Goal: Information Seeking & Learning: Learn about a topic

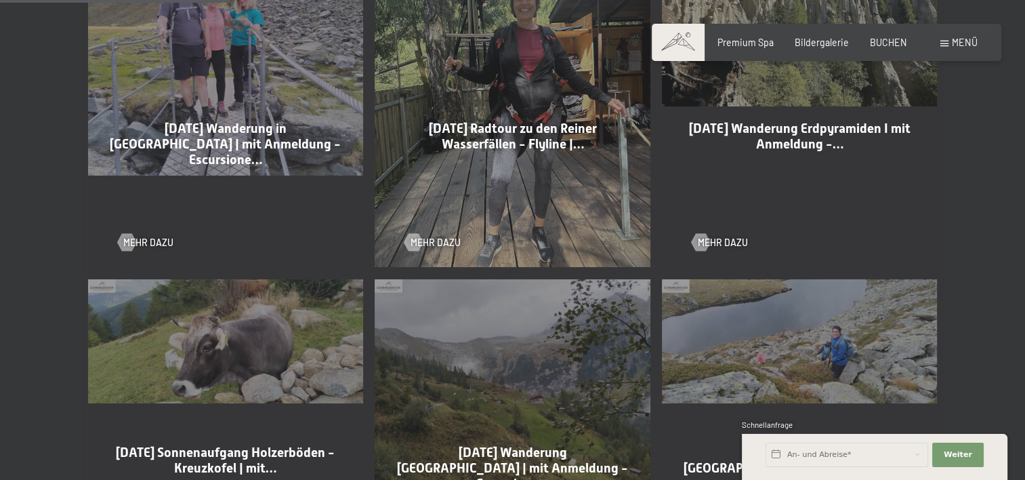
scroll to position [949, 0]
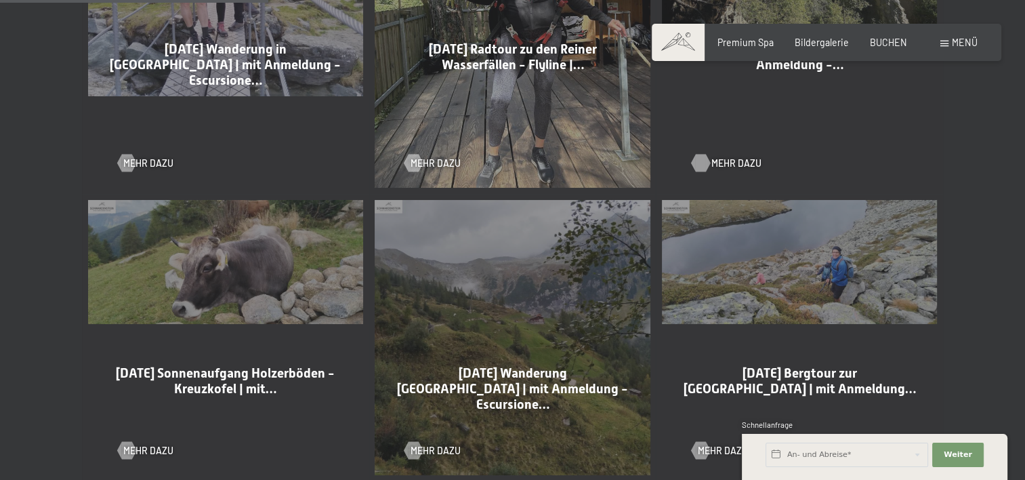
click at [735, 163] on span "Mehr dazu" at bounding box center [737, 164] width 50 height 14
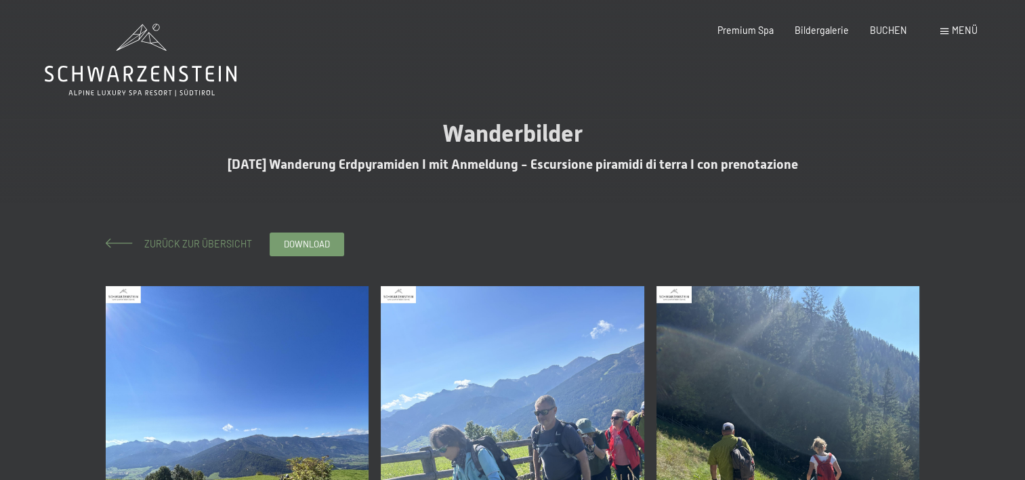
click at [178, 247] on span "Zurück zur Übersicht" at bounding box center [193, 244] width 117 height 12
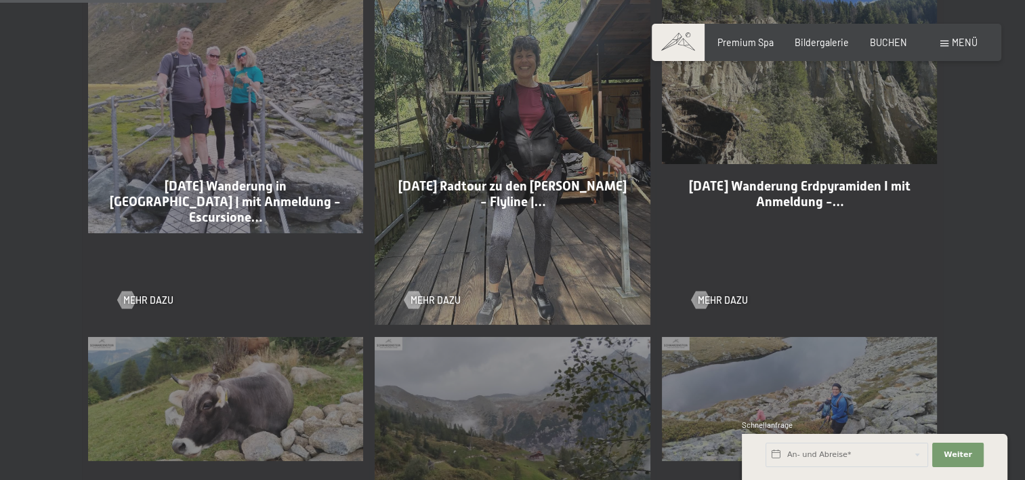
scroll to position [813, 0]
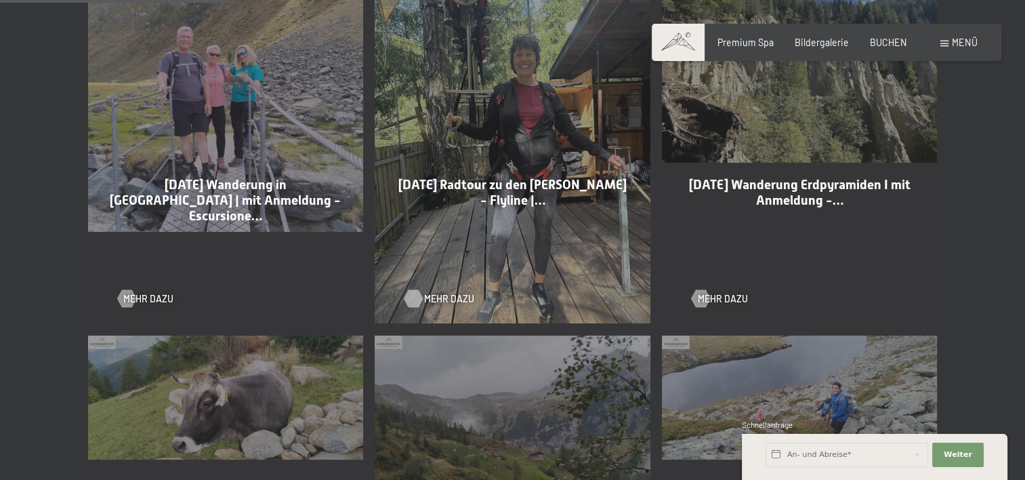
click at [442, 303] on span "Mehr dazu" at bounding box center [449, 299] width 50 height 14
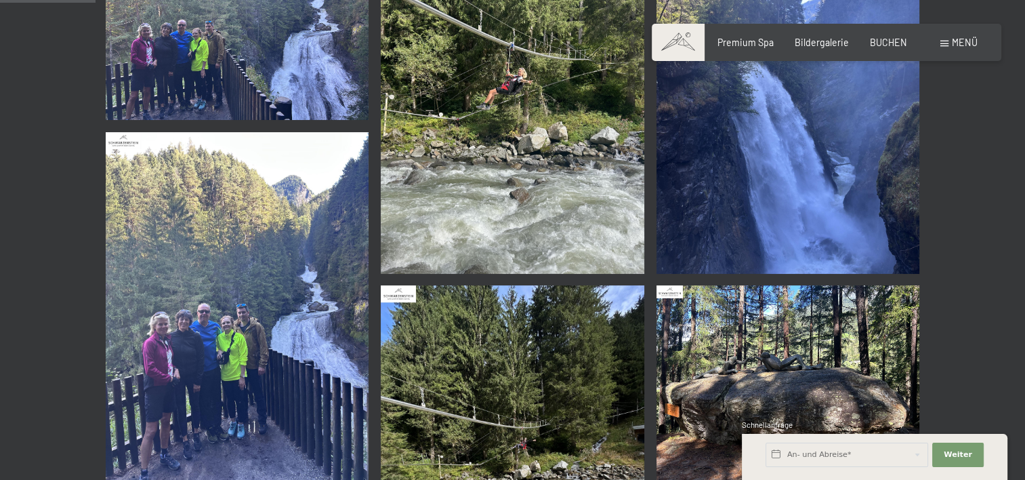
scroll to position [271, 0]
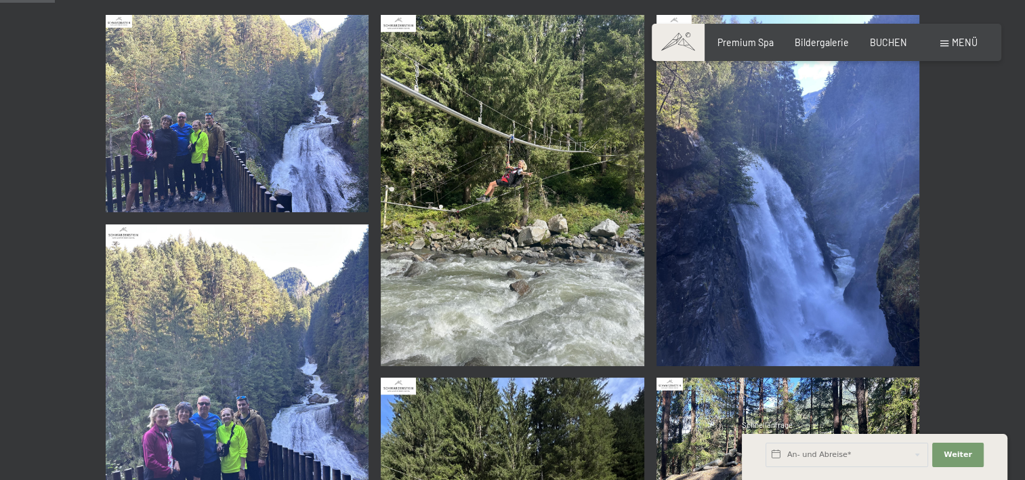
click at [233, 134] on img at bounding box center [238, 113] width 264 height 197
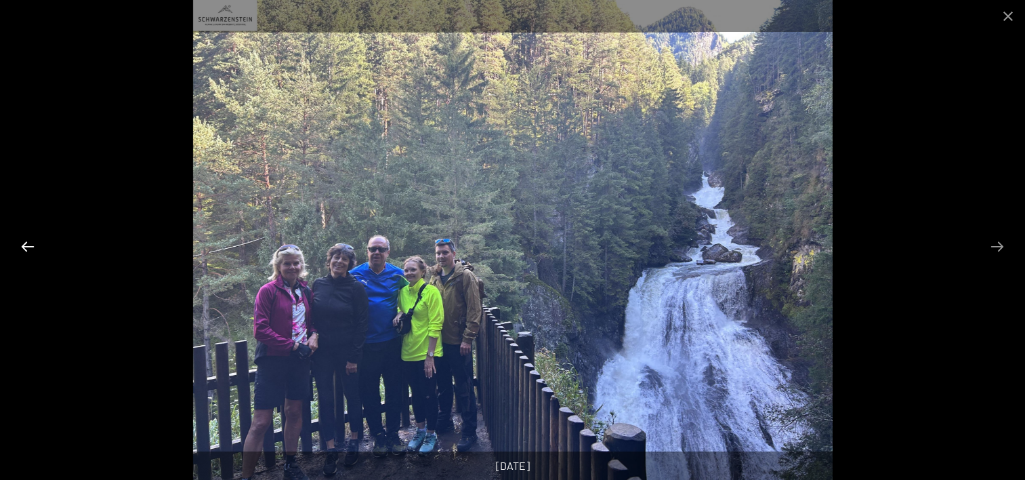
click at [24, 245] on button "Previous slide" at bounding box center [28, 246] width 28 height 26
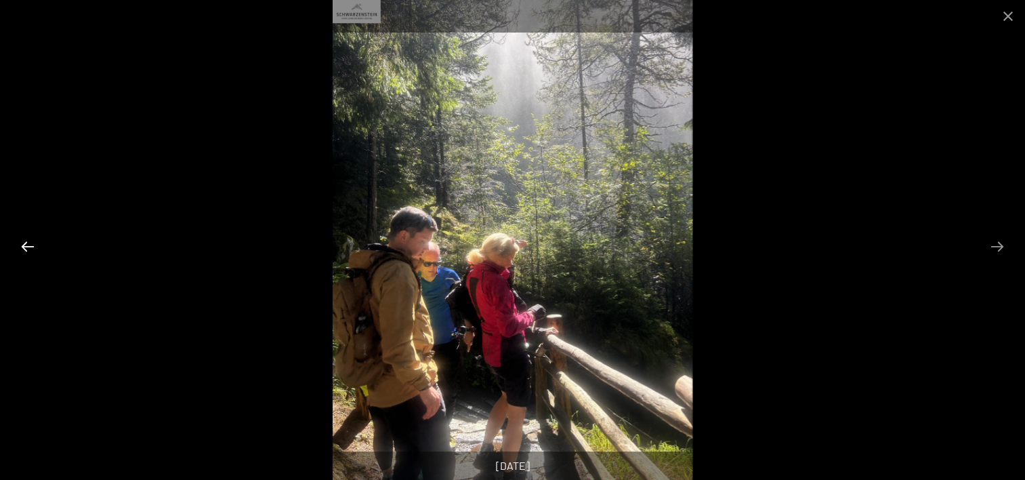
click at [27, 245] on button "Previous slide" at bounding box center [28, 246] width 28 height 26
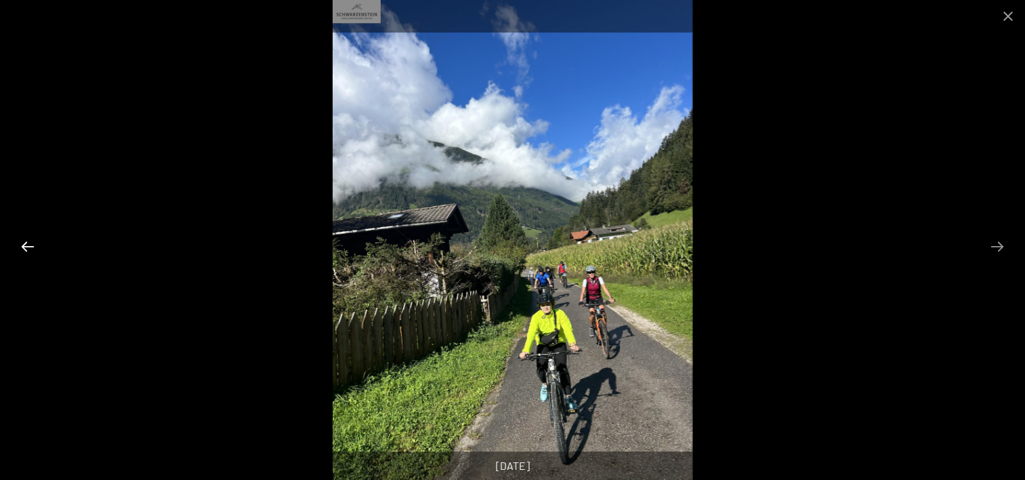
click at [29, 244] on button "Previous slide" at bounding box center [28, 246] width 28 height 26
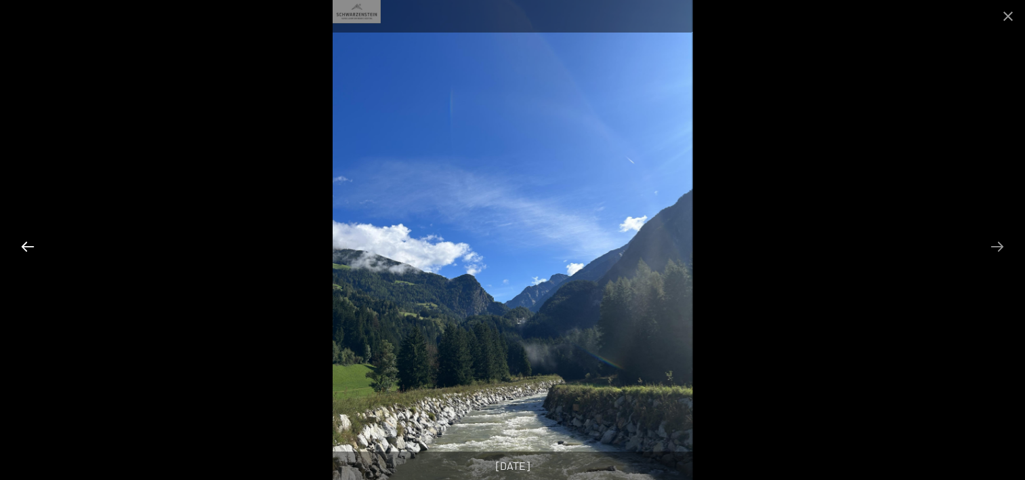
click at [30, 244] on button "Previous slide" at bounding box center [28, 246] width 28 height 26
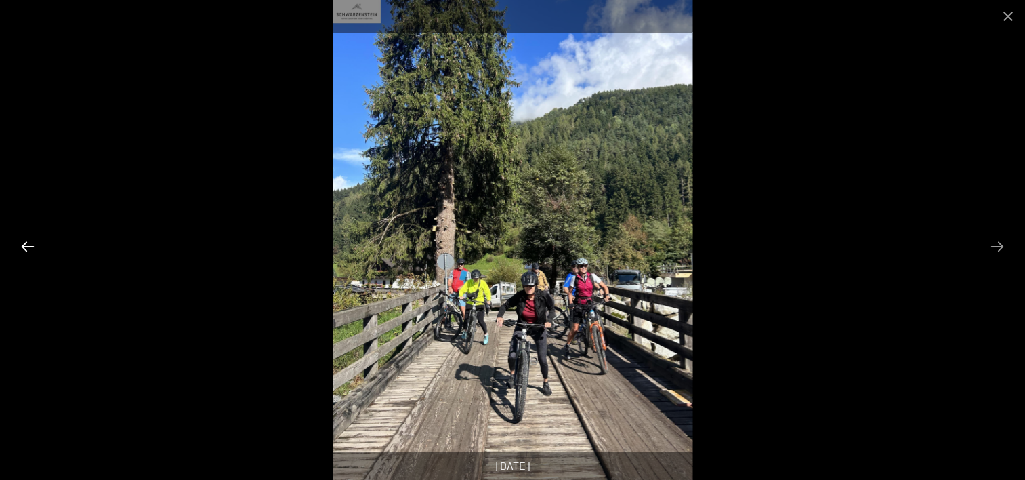
click at [30, 244] on button "Previous slide" at bounding box center [28, 246] width 28 height 26
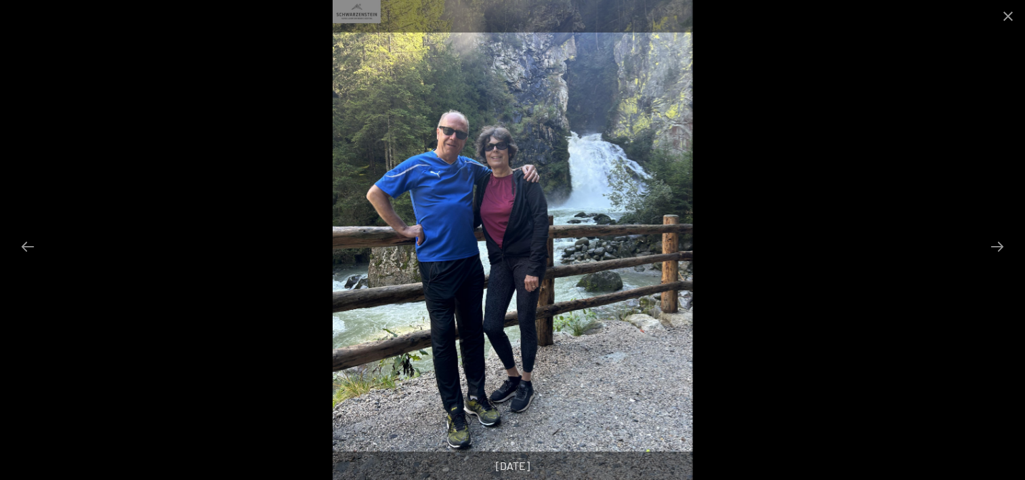
click at [938, 163] on div at bounding box center [512, 240] width 1025 height 480
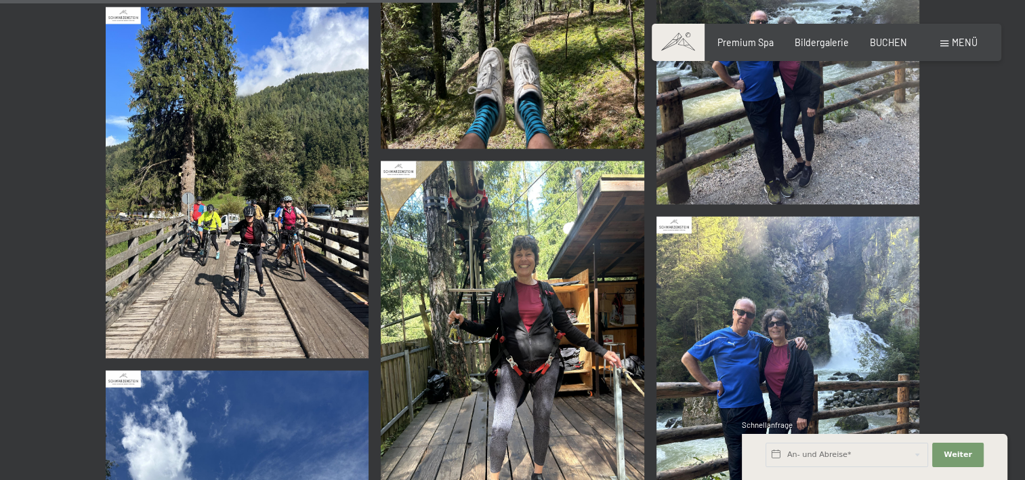
scroll to position [2304, 0]
click at [195, 237] on img at bounding box center [238, 181] width 264 height 351
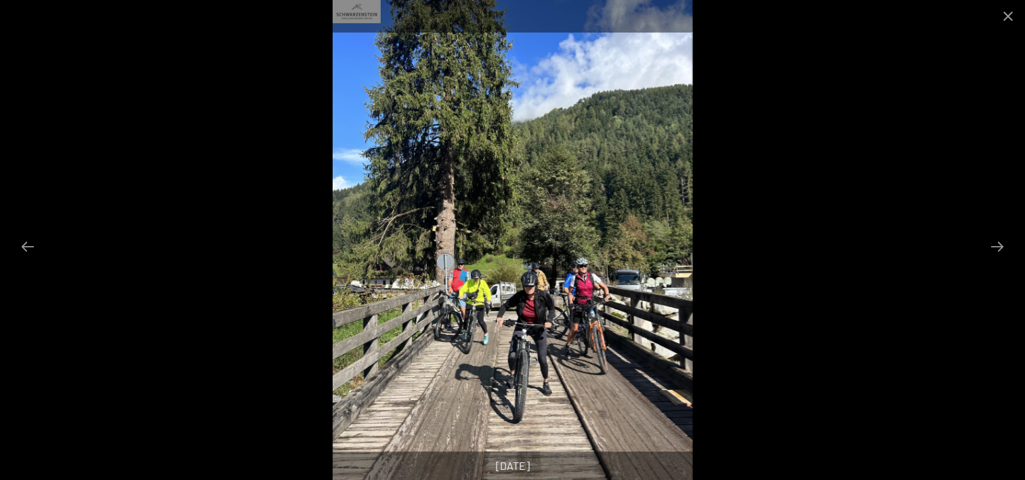
scroll to position [2507, 0]
click at [26, 244] on button "Previous slide" at bounding box center [28, 246] width 28 height 26
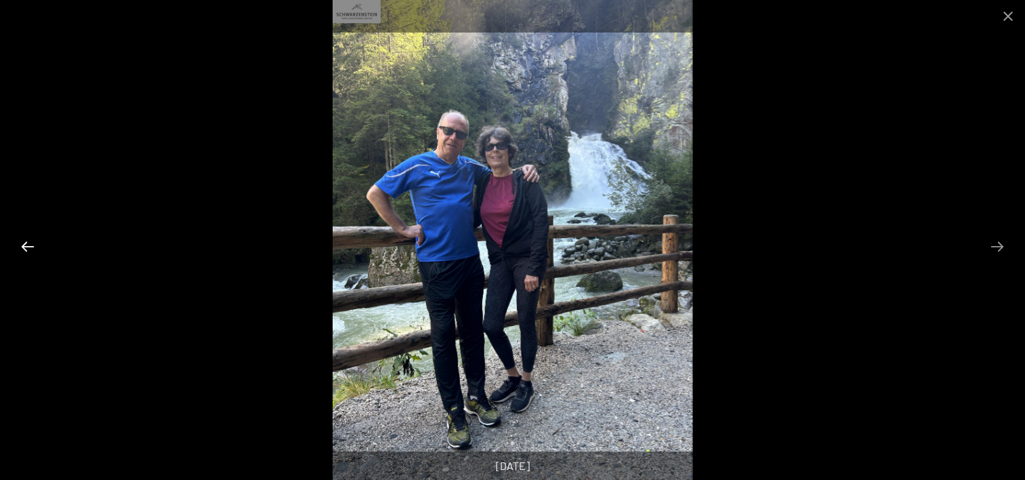
click at [28, 243] on button "Previous slide" at bounding box center [28, 246] width 28 height 26
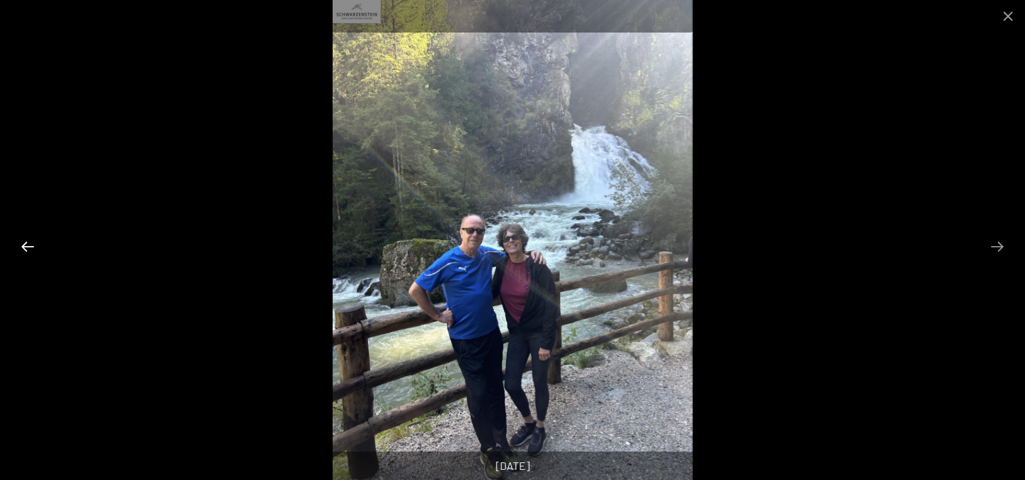
click at [28, 243] on button "Previous slide" at bounding box center [28, 246] width 28 height 26
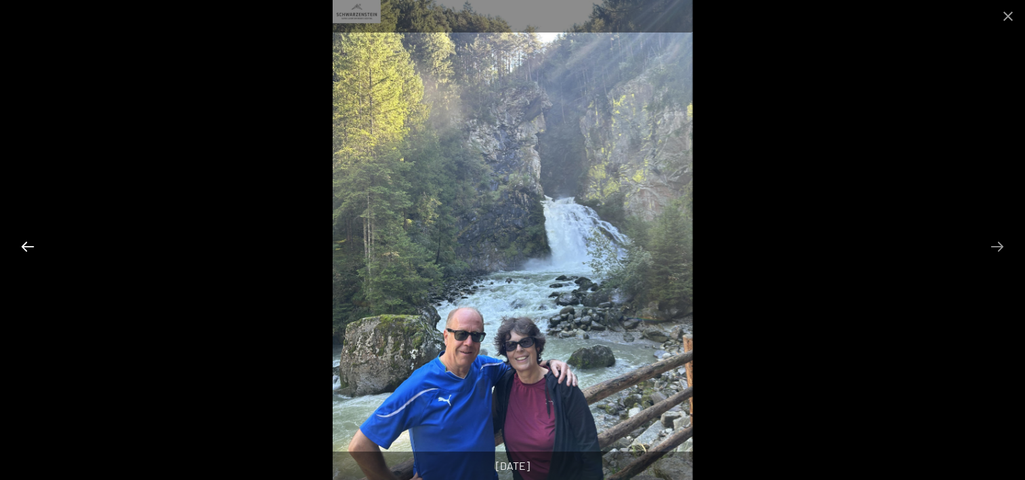
click at [28, 243] on button "Previous slide" at bounding box center [28, 246] width 28 height 26
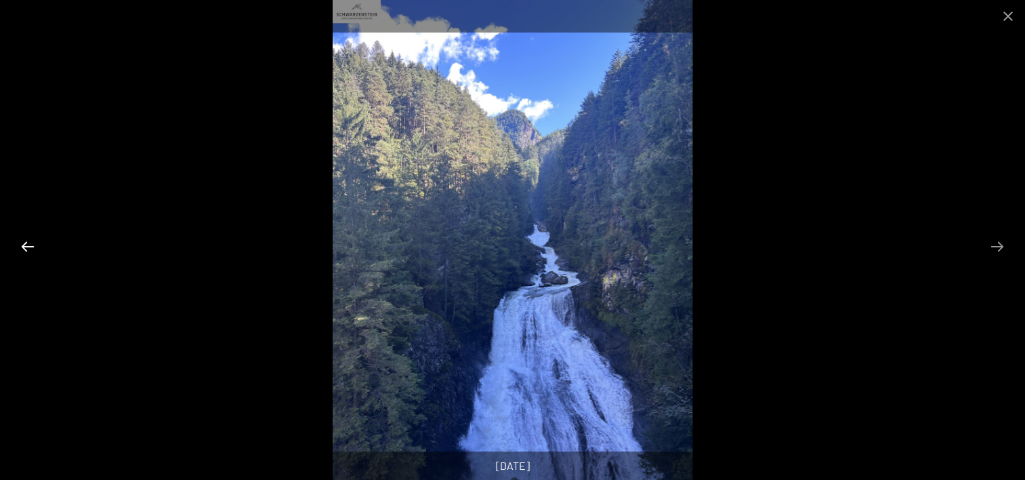
click at [29, 243] on button "Previous slide" at bounding box center [28, 246] width 28 height 26
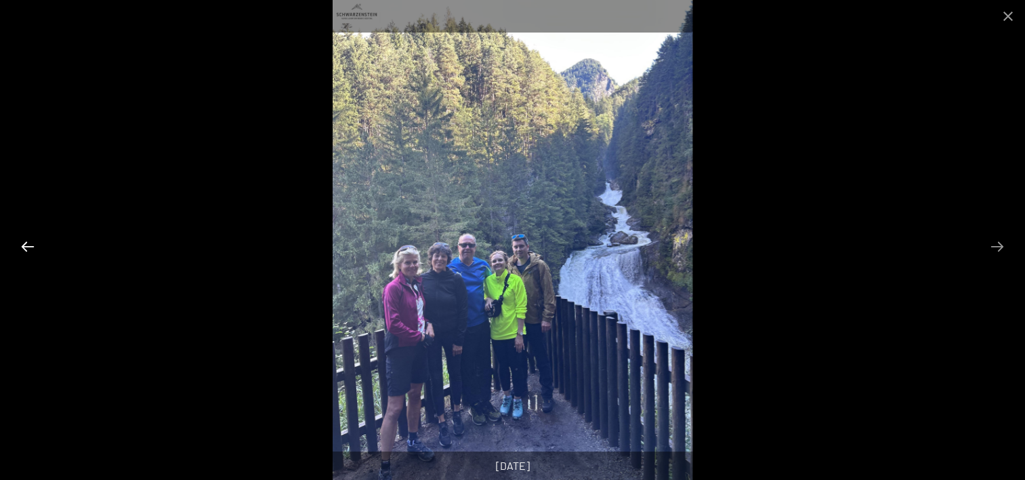
click at [29, 243] on button "Previous slide" at bounding box center [28, 246] width 28 height 26
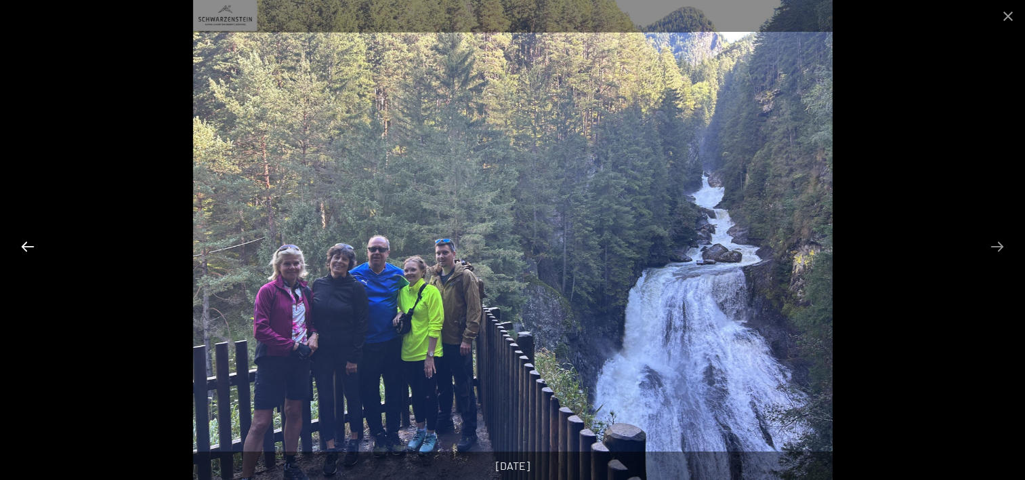
click at [29, 243] on button "Previous slide" at bounding box center [28, 246] width 28 height 26
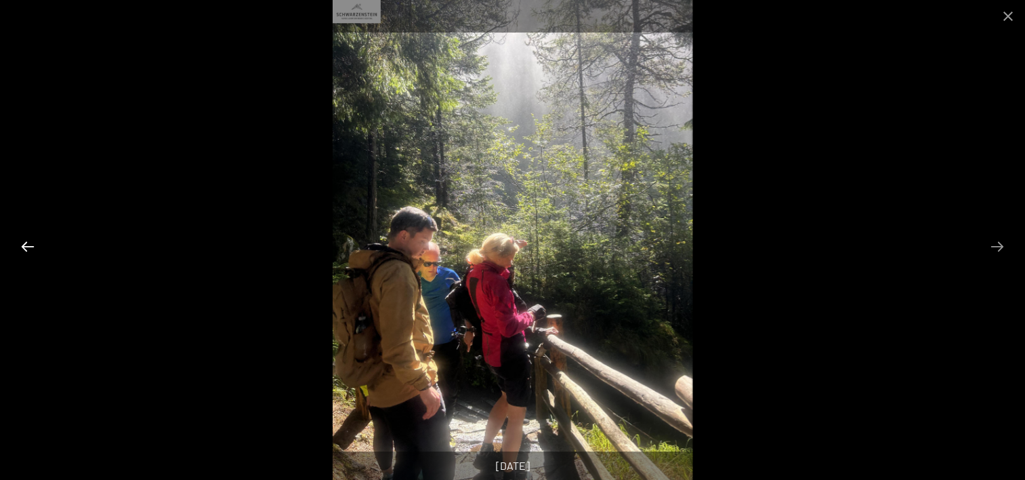
click at [29, 243] on button "Previous slide" at bounding box center [28, 246] width 28 height 26
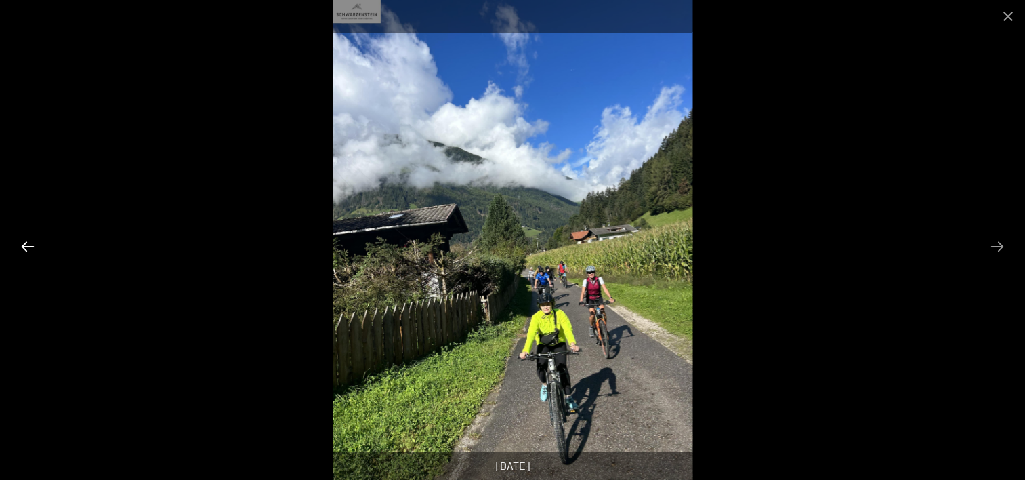
click at [29, 243] on button "Previous slide" at bounding box center [28, 246] width 28 height 26
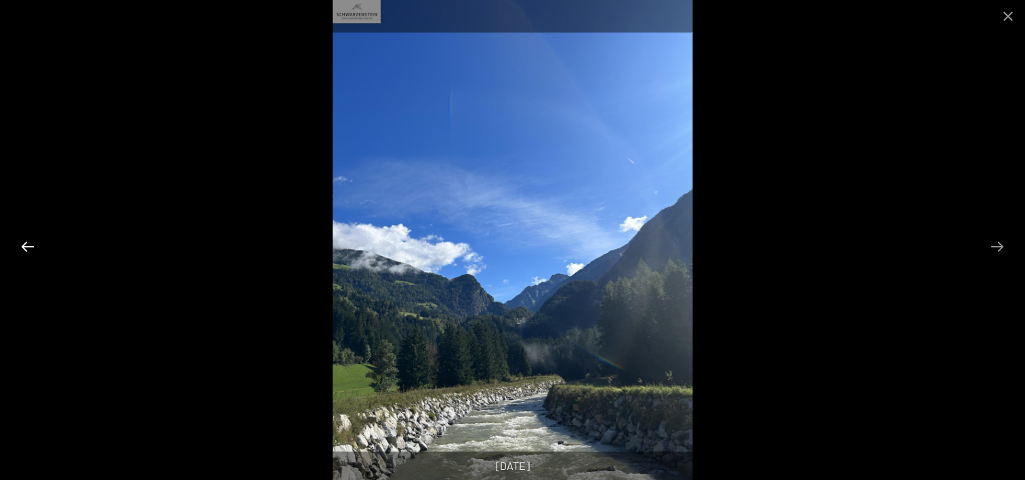
click at [29, 243] on button "Previous slide" at bounding box center [28, 246] width 28 height 26
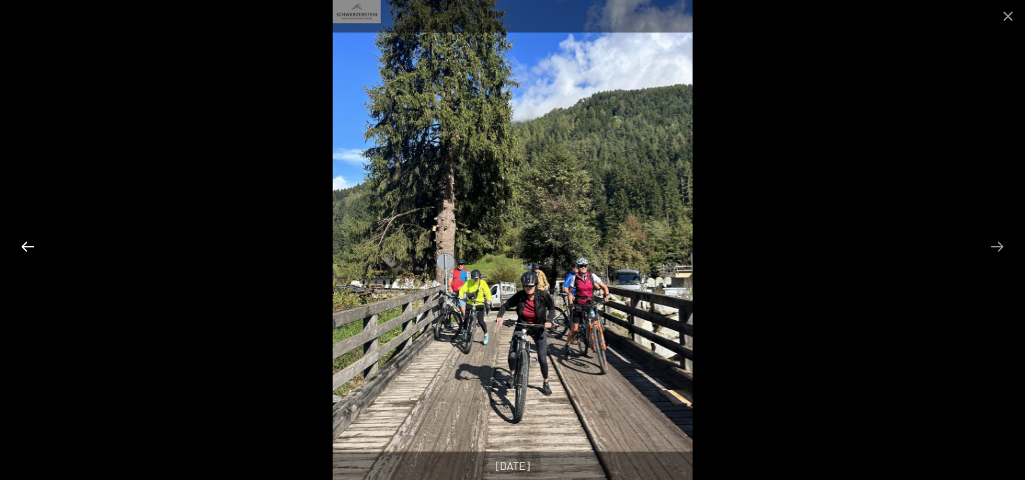
click at [29, 243] on button "Previous slide" at bounding box center [28, 246] width 28 height 26
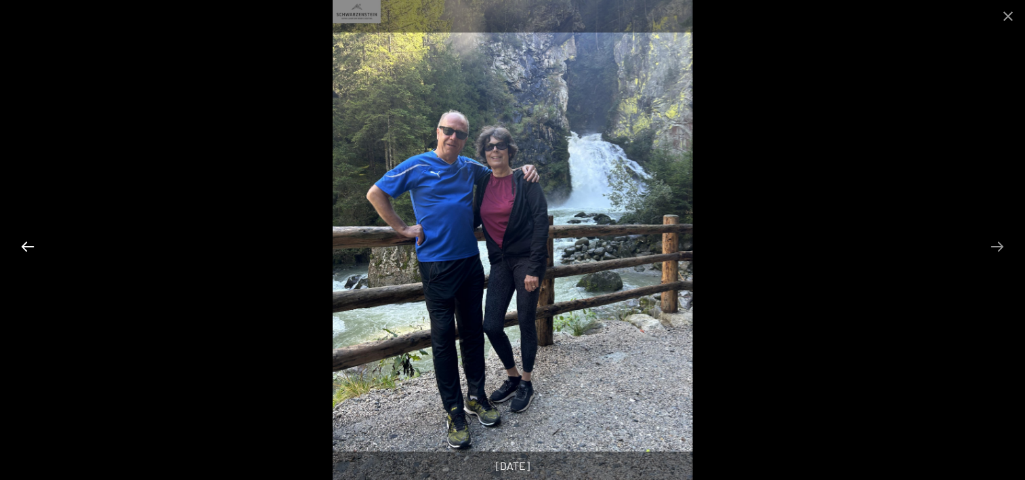
click at [29, 243] on button "Previous slide" at bounding box center [28, 246] width 28 height 26
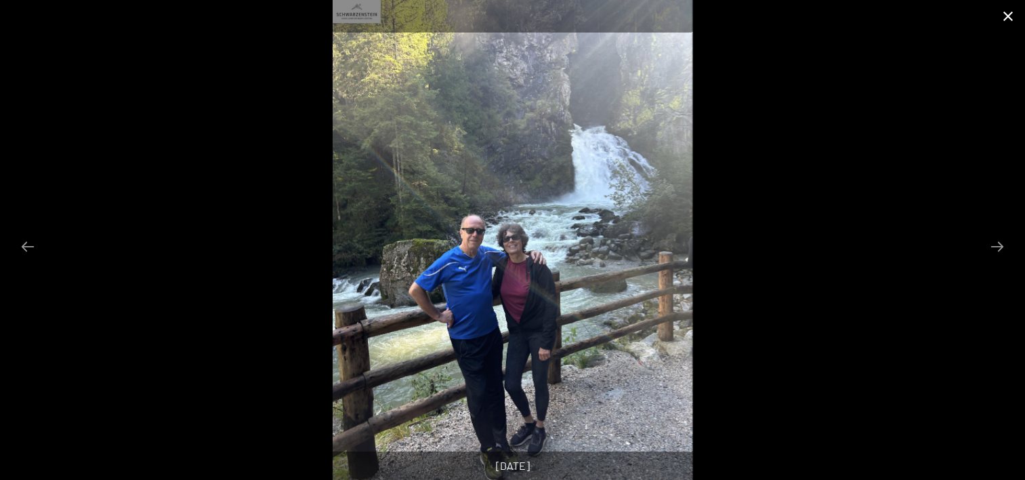
click at [1001, 13] on button "Close gallery" at bounding box center [1008, 16] width 34 height 32
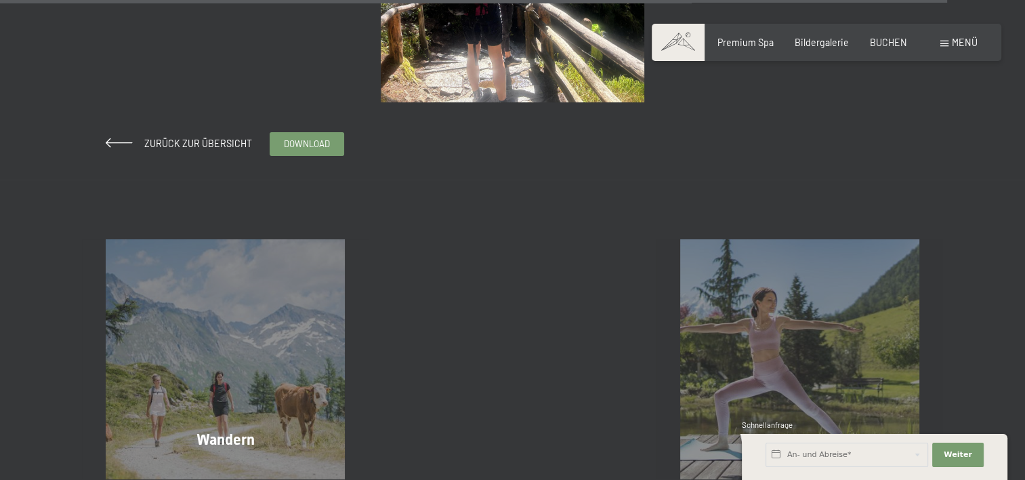
scroll to position [4472, 0]
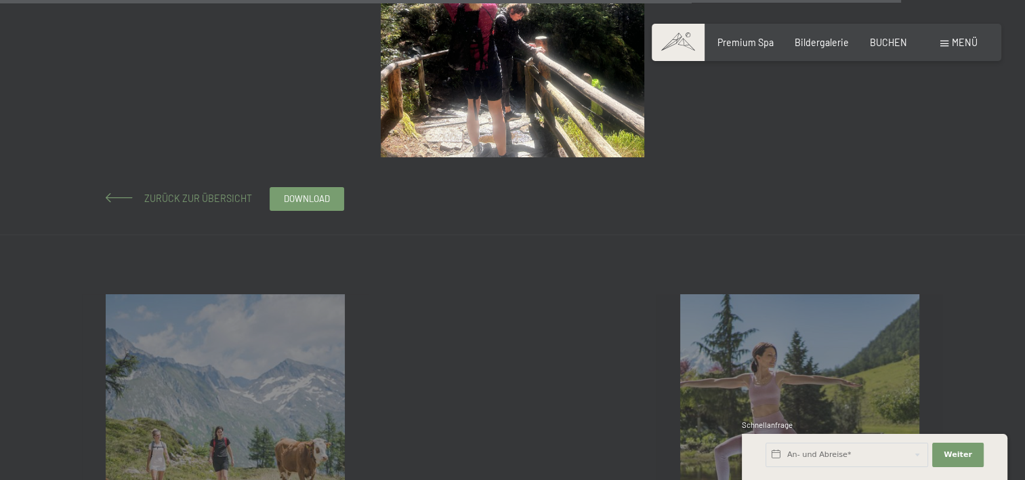
click at [167, 203] on span "Zurück zur Übersicht" at bounding box center [193, 198] width 117 height 12
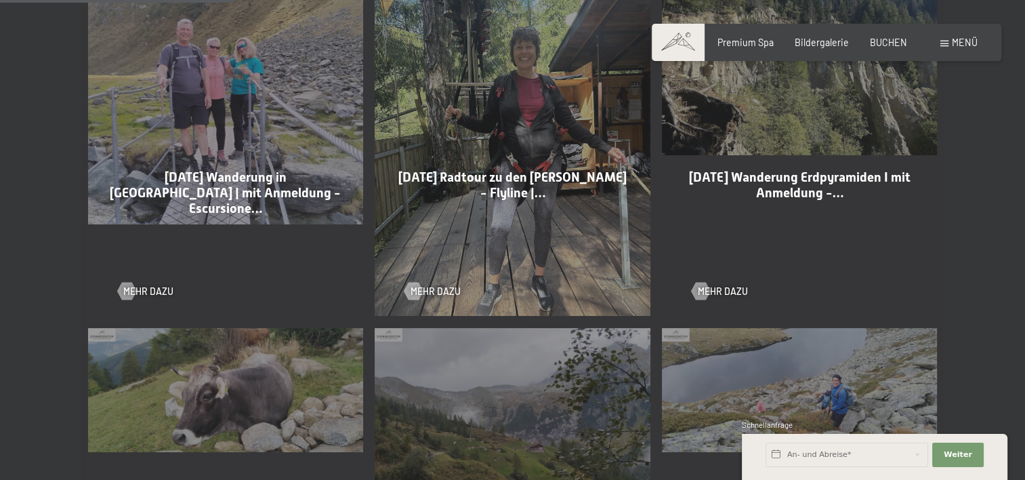
scroll to position [813, 0]
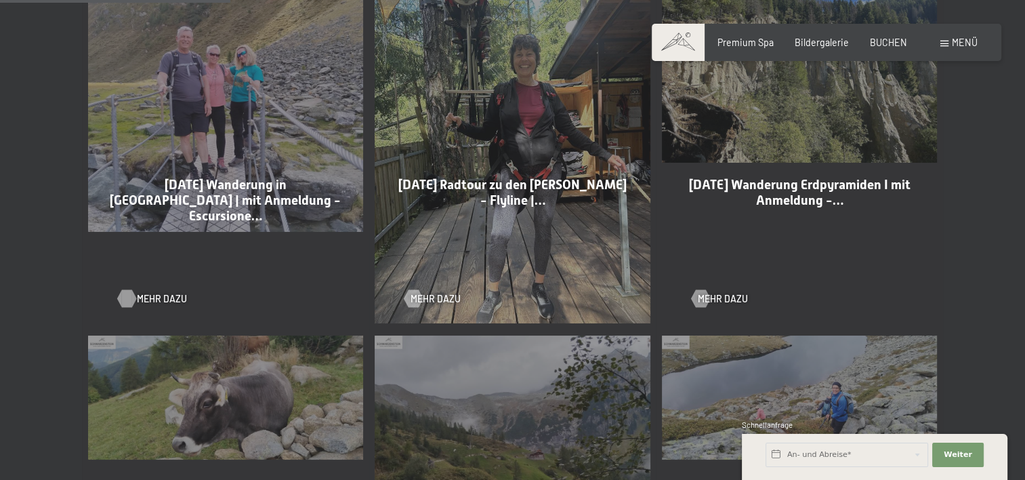
click at [143, 295] on span "Mehr dazu" at bounding box center [162, 299] width 50 height 14
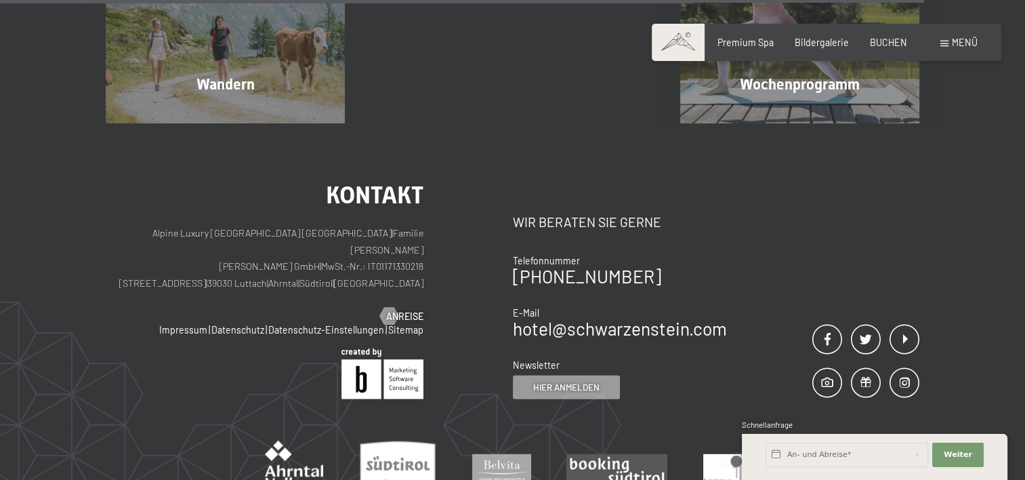
scroll to position [3659, 0]
